Goal: Find specific page/section: Find specific page/section

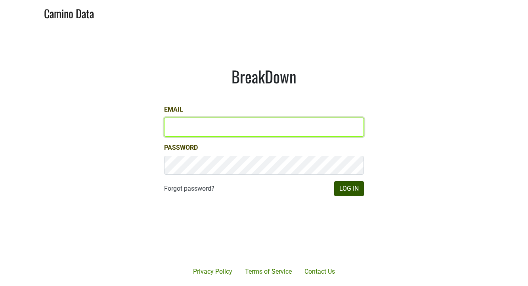
type input "matt@poggiocosta.com"
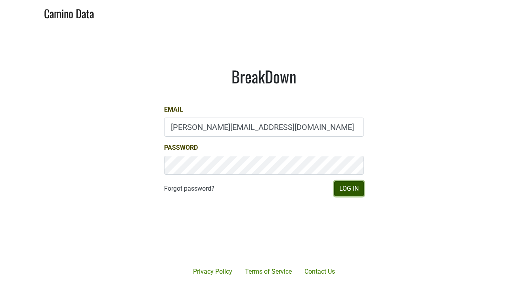
click at [343, 195] on button "Log In" at bounding box center [349, 188] width 30 height 15
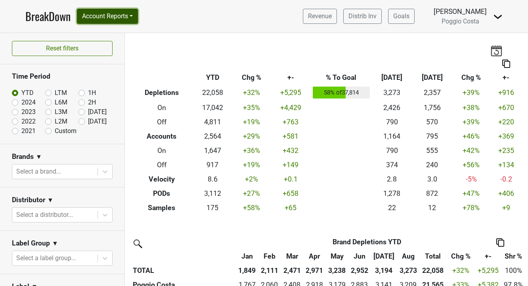
click at [134, 21] on button "Account Reports" at bounding box center [107, 16] width 61 height 15
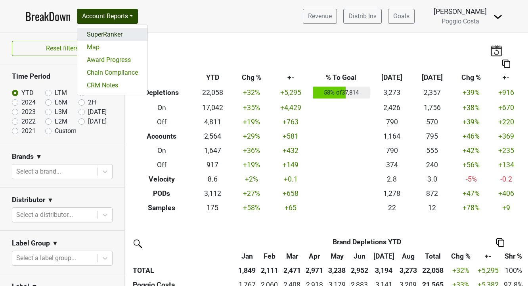
click at [121, 35] on link "SuperRanker" at bounding box center [112, 34] width 70 height 13
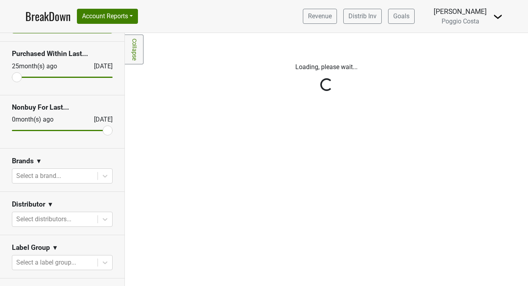
scroll to position [31, 0]
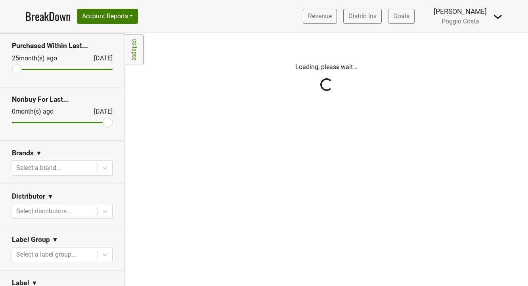
click at [105, 169] on icon at bounding box center [105, 168] width 8 height 8
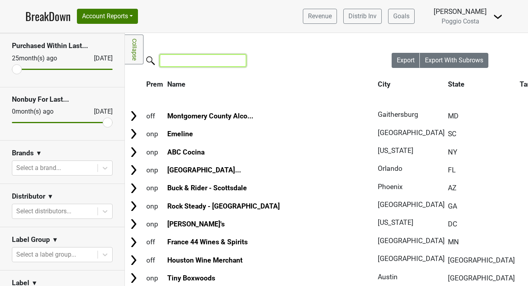
click at [194, 55] on input "search" at bounding box center [203, 60] width 86 height 12
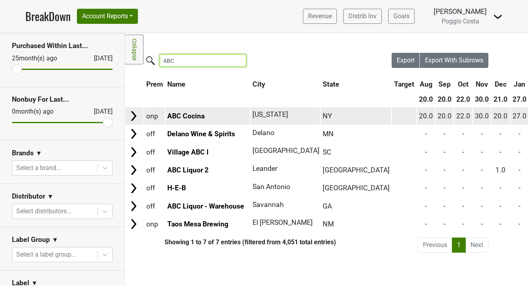
type input "ABC"
click at [196, 120] on td "ABC Cocina" at bounding box center [208, 115] width 84 height 17
click at [215, 122] on td "ABC Cocina" at bounding box center [208, 115] width 84 height 17
click at [193, 116] on link "ABC Cocina" at bounding box center [185, 116] width 37 height 8
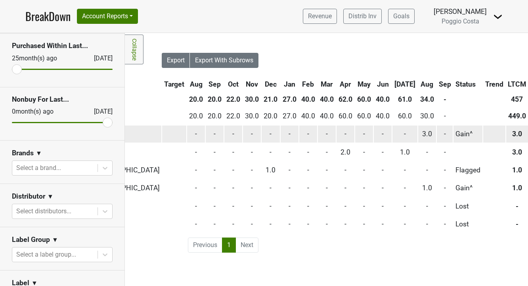
scroll to position [0, 226]
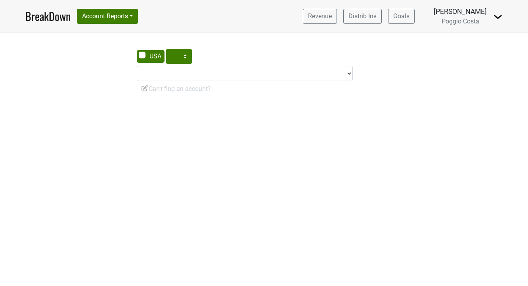
select select "SC"
